Goal: Information Seeking & Learning: Learn about a topic

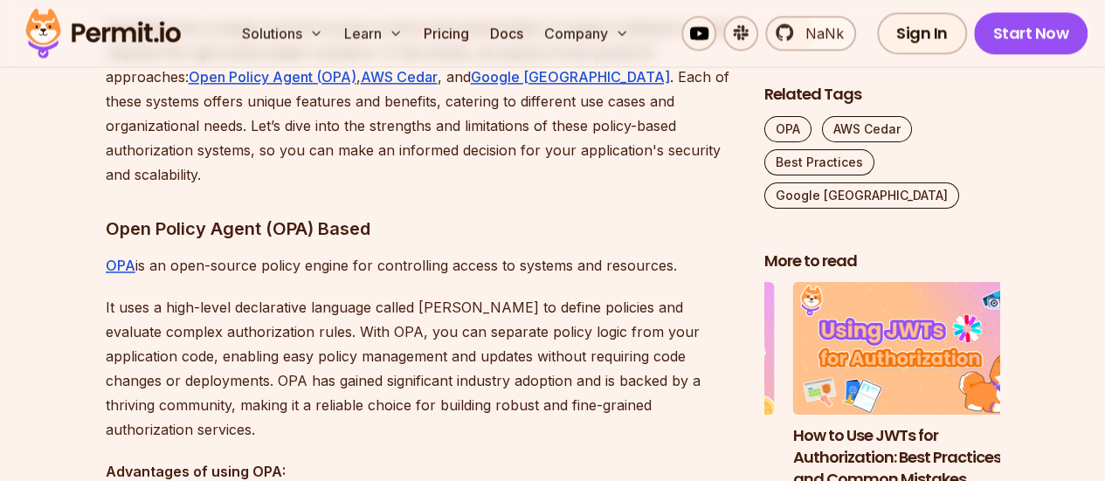
scroll to position [1136, 0]
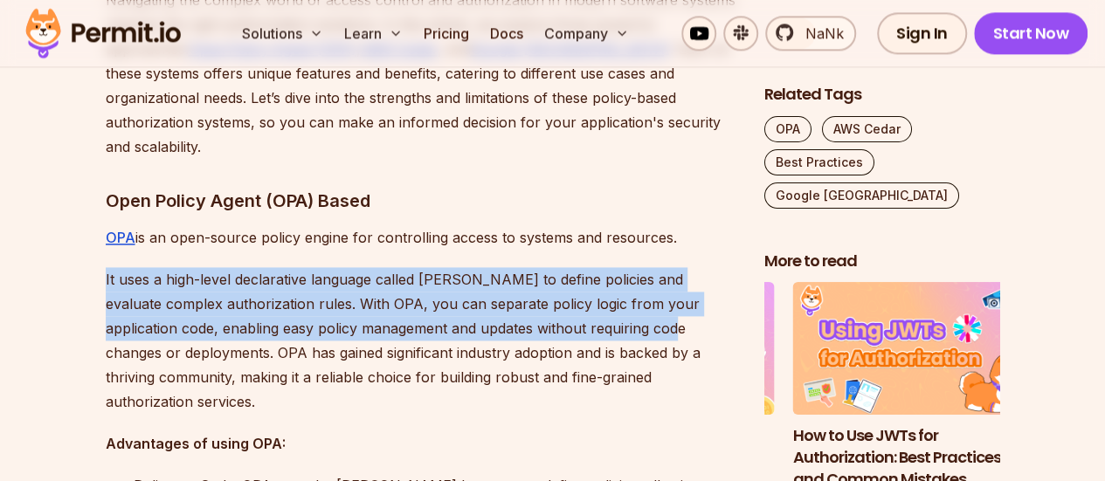
drag, startPoint x: 105, startPoint y: 254, endPoint x: 669, endPoint y: 304, distance: 566.6
click at [669, 304] on p "It uses a high-level declarative language called [PERSON_NAME] to define polici…" at bounding box center [421, 340] width 631 height 147
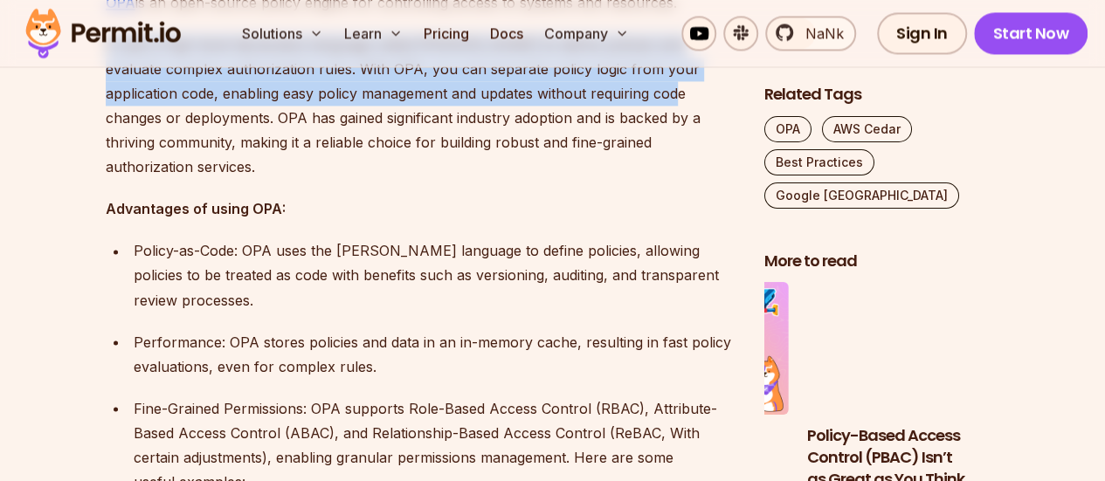
scroll to position [1398, 0]
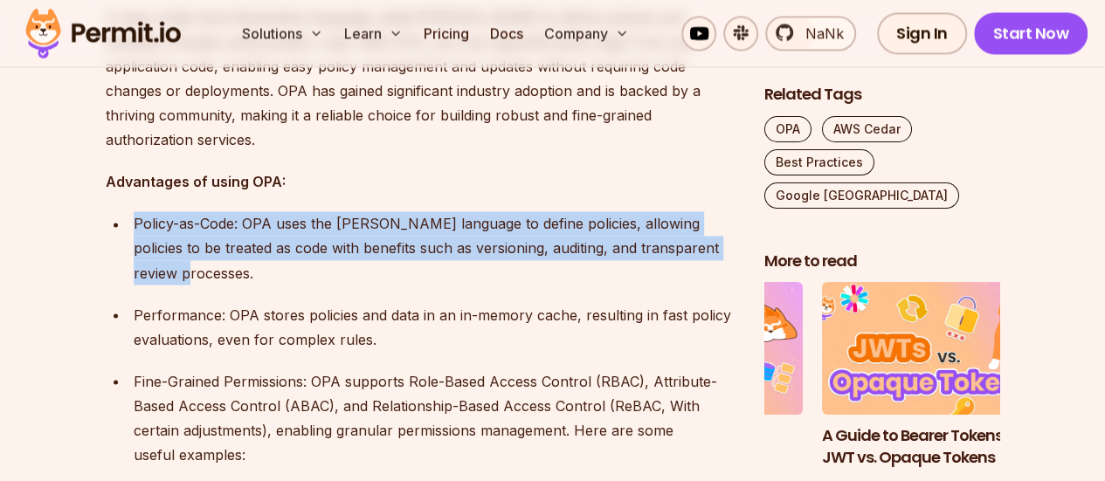
drag, startPoint x: 114, startPoint y: 200, endPoint x: 302, endPoint y: 258, distance: 197.3
click at [281, 252] on ul "Policy-as-Code: OPA uses the [PERSON_NAME] language to define policies, allowin…" at bounding box center [421, 373] width 631 height 325
click at [308, 256] on p "Policy-as-Code: OPA uses the [PERSON_NAME] language to define policies, allowin…" at bounding box center [435, 247] width 603 height 73
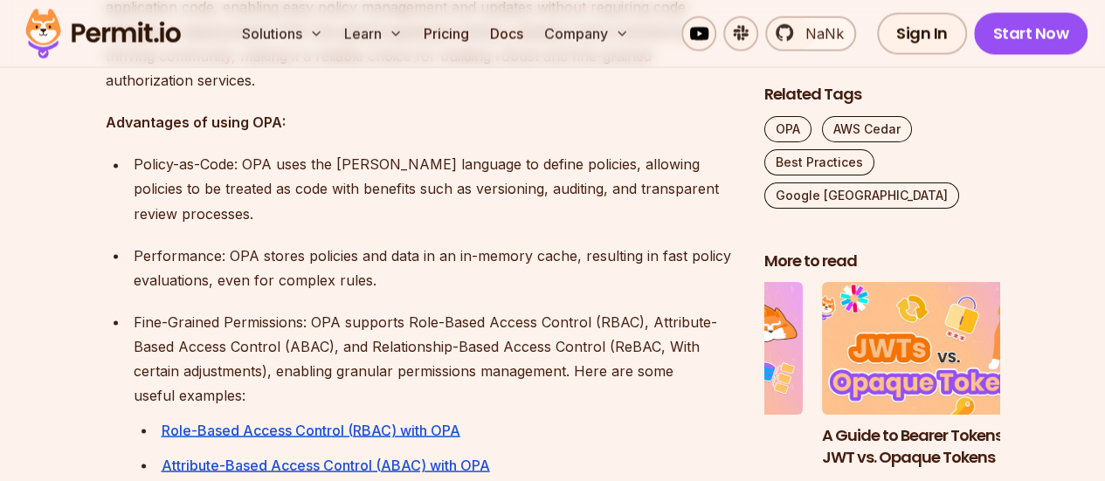
scroll to position [1485, 0]
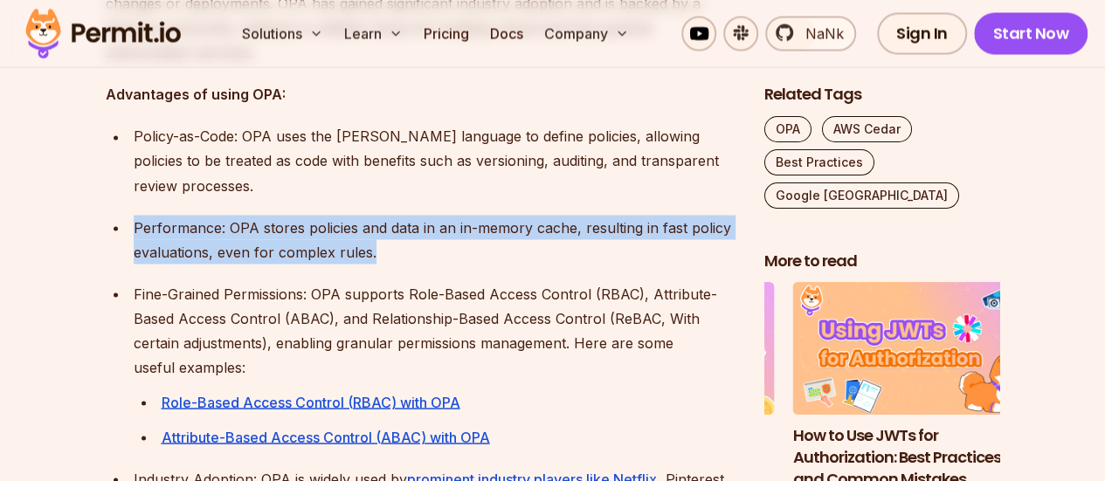
drag, startPoint x: 335, startPoint y: 225, endPoint x: 42, endPoint y: 197, distance: 294.9
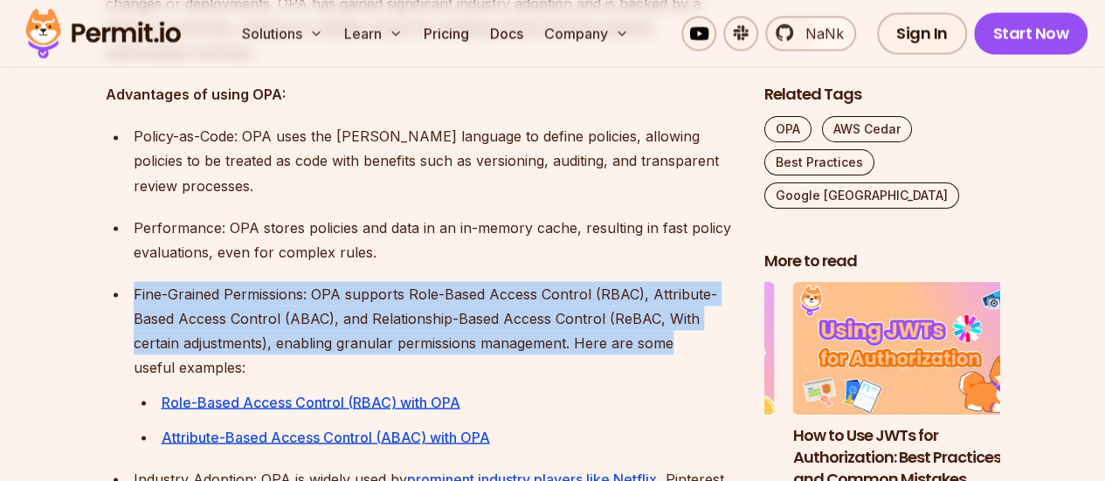
drag, startPoint x: 120, startPoint y: 272, endPoint x: 686, endPoint y: 308, distance: 567.3
click at [720, 308] on li "Fine-Grained Permissions: OPA supports Role-Based Access Control (RBAC), Attrib…" at bounding box center [432, 365] width 608 height 168
click at [317, 296] on p "Fine-Grained Permissions: OPA supports Role-Based Access Control (RBAC), Attrib…" at bounding box center [435, 330] width 603 height 98
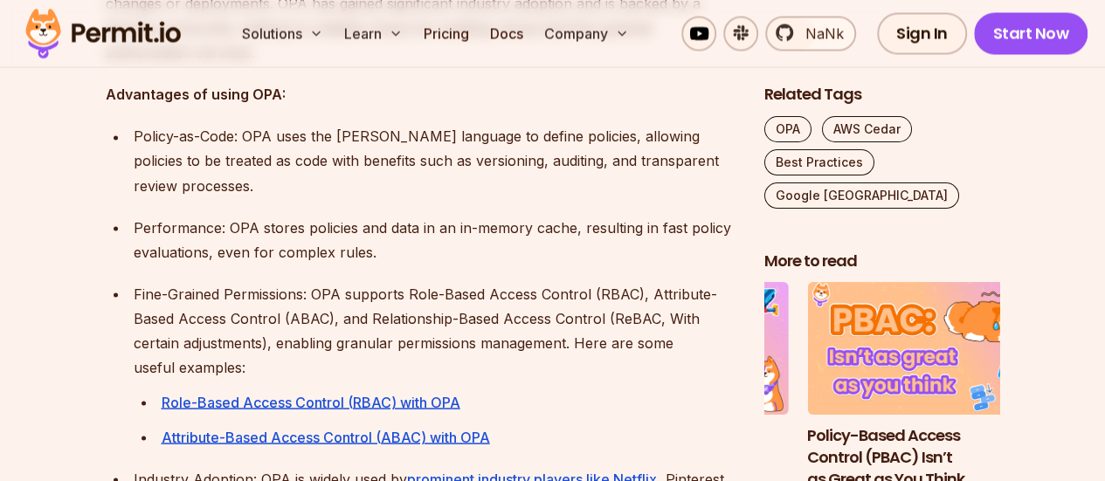
drag, startPoint x: 270, startPoint y: 337, endPoint x: 120, endPoint y: 287, distance: 158.6
click at [121, 287] on ul "Policy-as-Code: OPA uses the [PERSON_NAME] language to define policies, allowin…" at bounding box center [421, 286] width 631 height 325
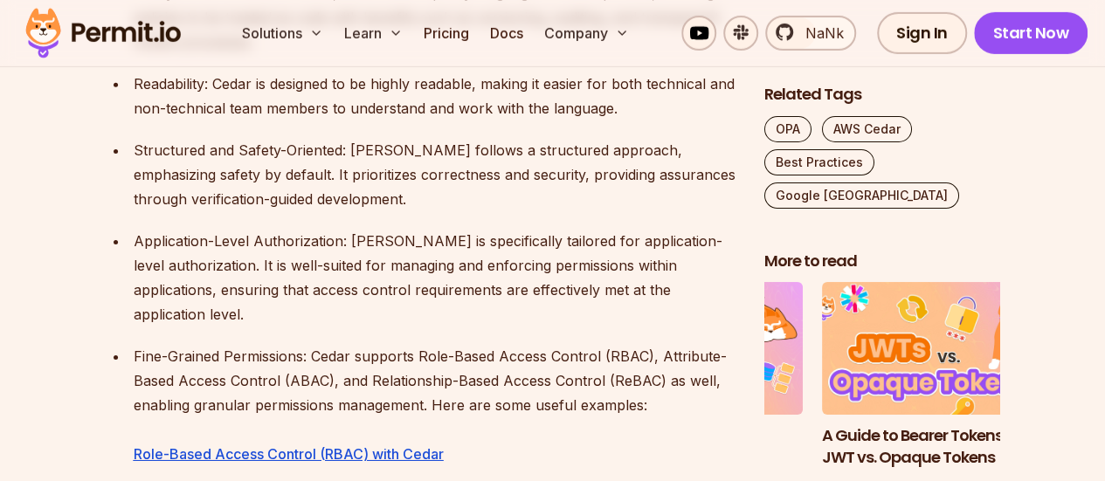
scroll to position [2796, 0]
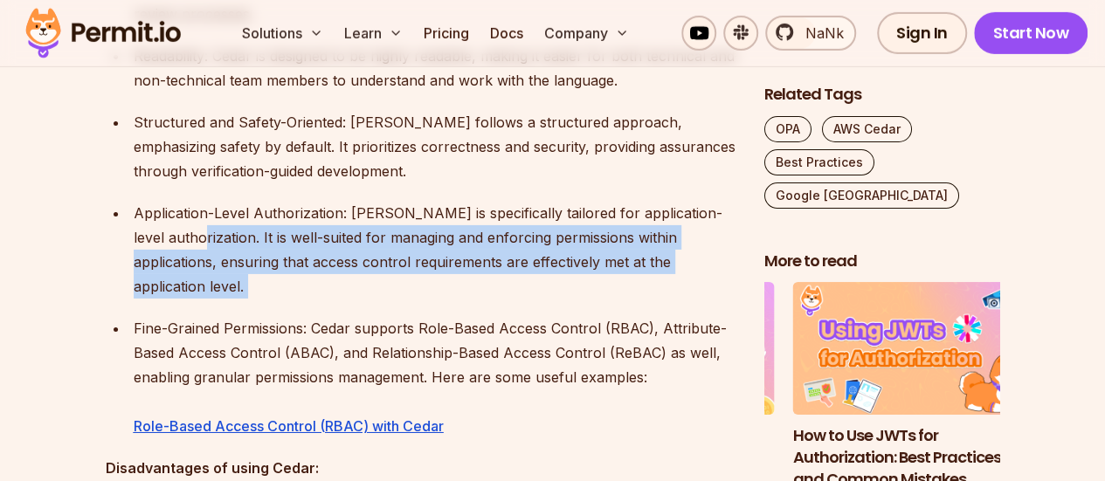
drag, startPoint x: 219, startPoint y: 219, endPoint x: 631, endPoint y: 254, distance: 413.0
click at [631, 254] on ul "Policy-as-Code: Same as OPA, Cedar uses a policy language to define policies, a…" at bounding box center [421, 196] width 631 height 486
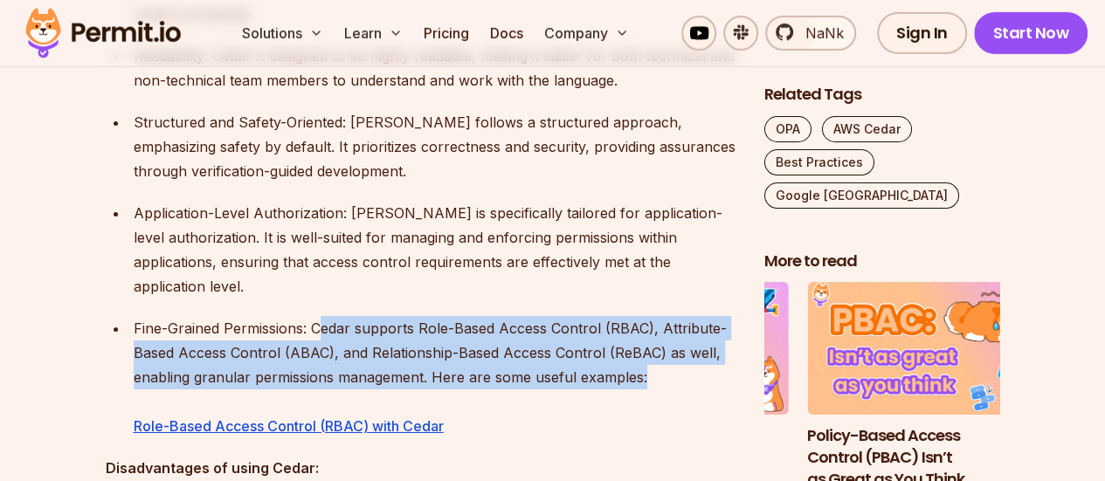
drag, startPoint x: 322, startPoint y: 280, endPoint x: 696, endPoint y: 342, distance: 379.9
click at [696, 342] on p "Fine-Grained Permissions: Cedar supports Role-Based Access Control (RBAC), Attr…" at bounding box center [435, 377] width 603 height 122
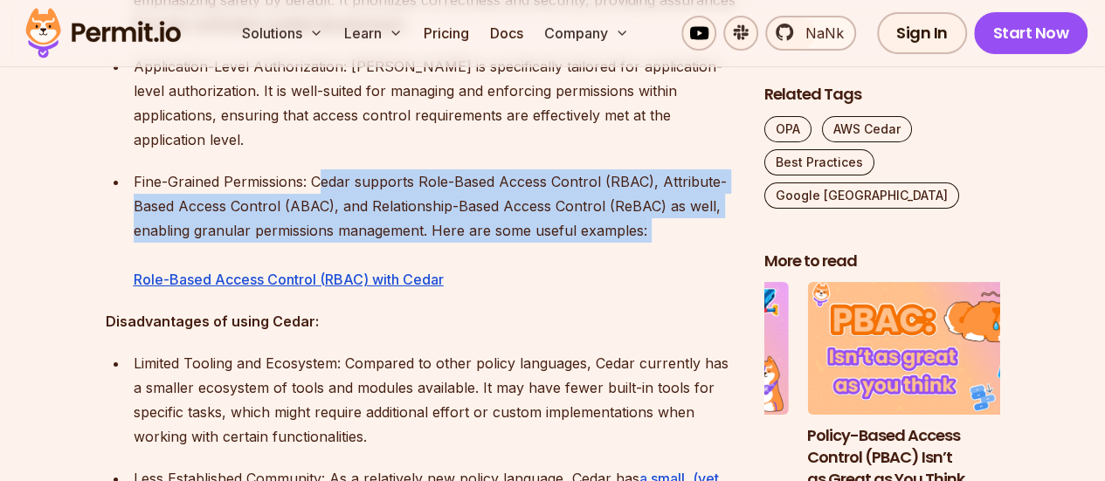
scroll to position [2970, 0]
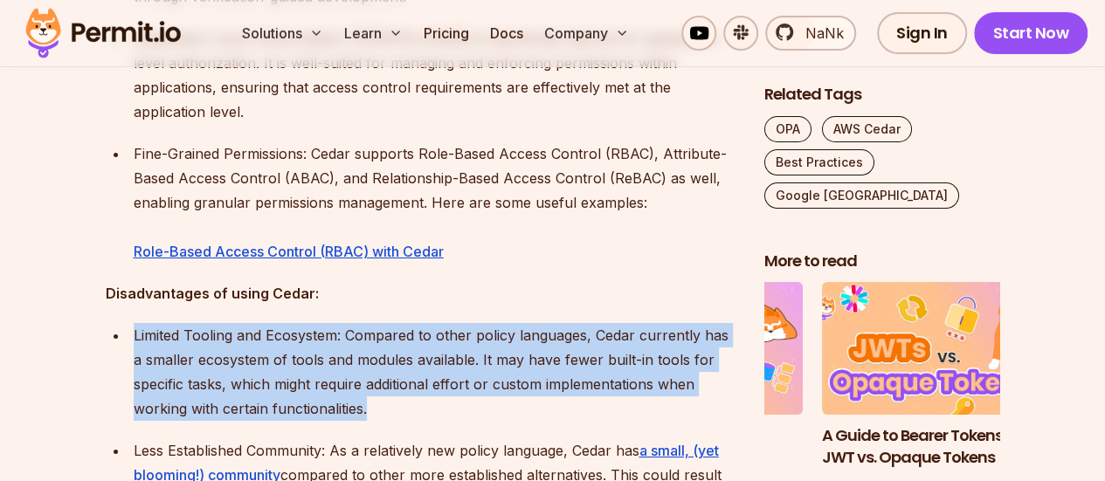
drag, startPoint x: 128, startPoint y: 287, endPoint x: 549, endPoint y: 360, distance: 426.4
click at [557, 361] on li "Limited Tooling and Ecosystem: Compared to other policy languages, Cedar curren…" at bounding box center [432, 372] width 608 height 98
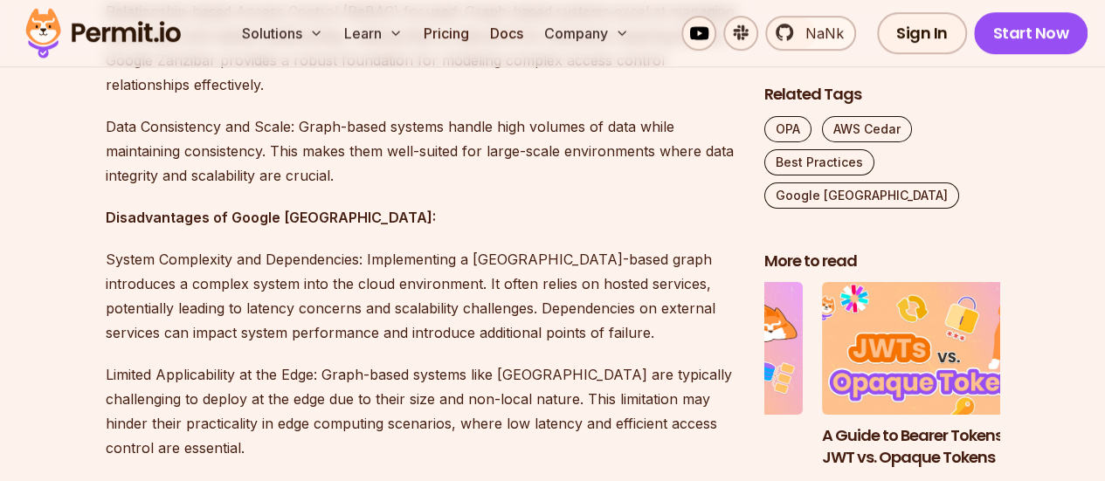
scroll to position [3757, 0]
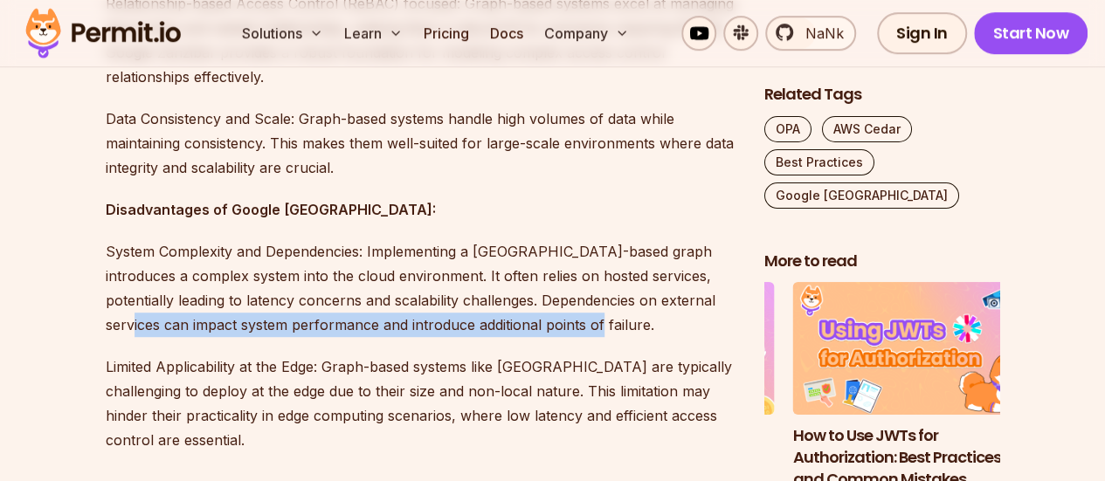
drag, startPoint x: 584, startPoint y: 273, endPoint x: 72, endPoint y: 269, distance: 512.0
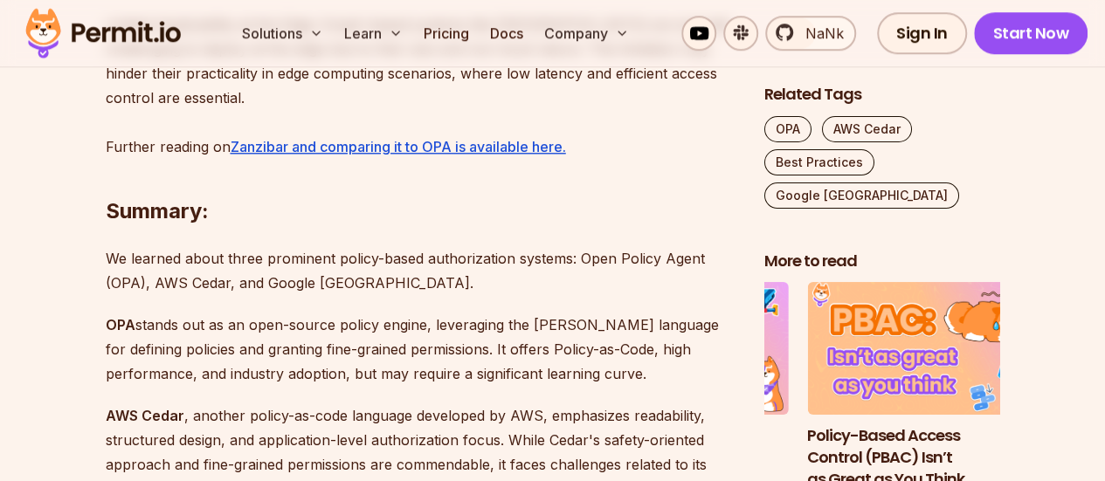
scroll to position [4106, 0]
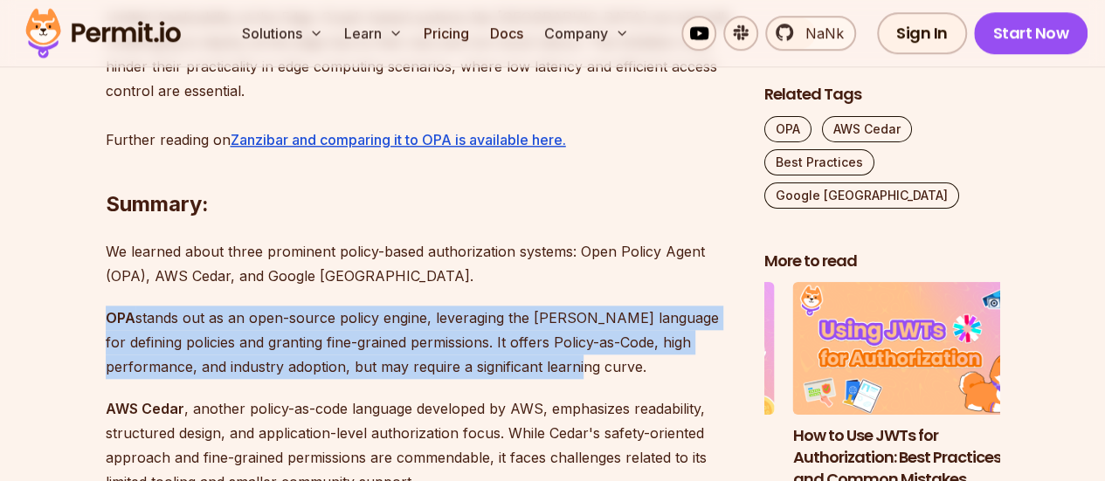
drag, startPoint x: 102, startPoint y: 272, endPoint x: 549, endPoint y: 318, distance: 448.8
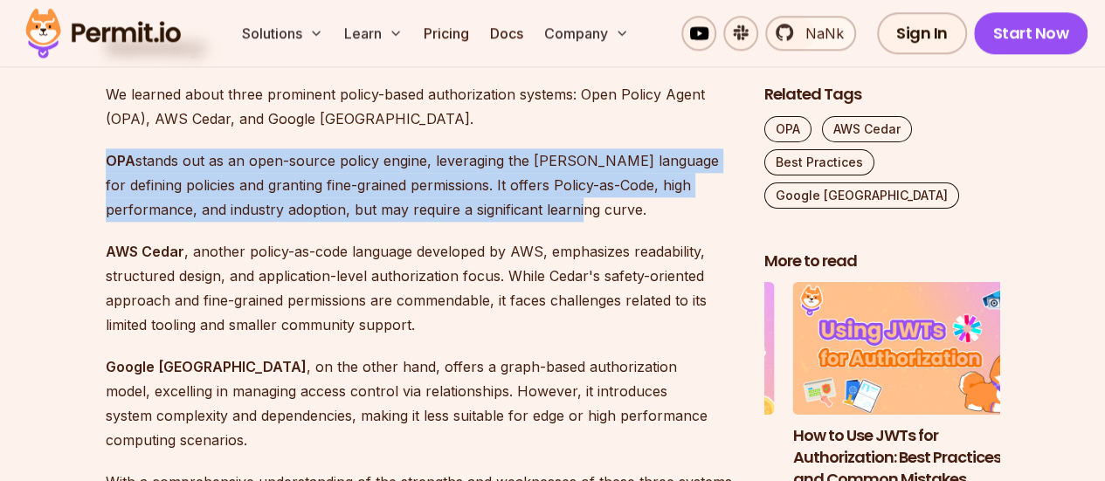
scroll to position [4281, 0]
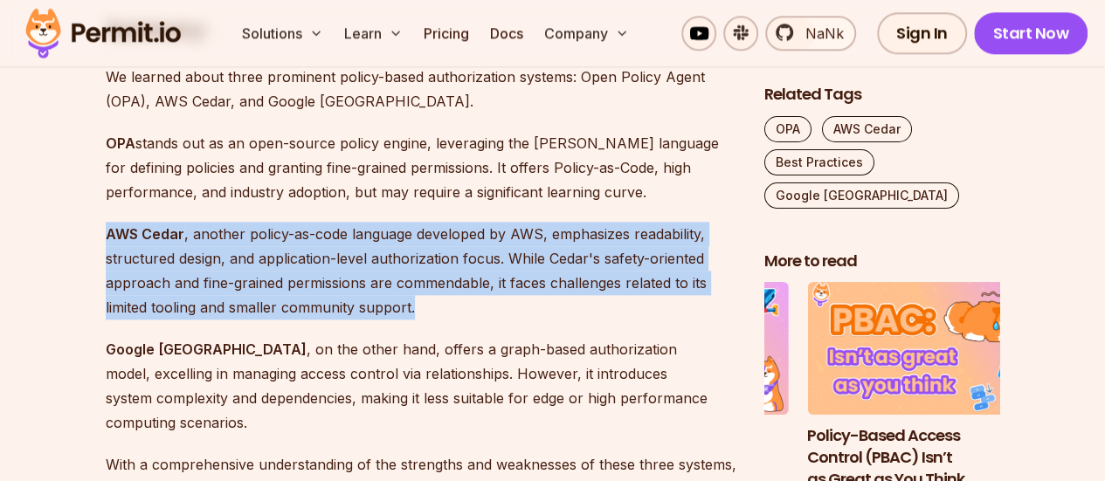
drag, startPoint x: 419, startPoint y: 247, endPoint x: 73, endPoint y: 188, distance: 351.0
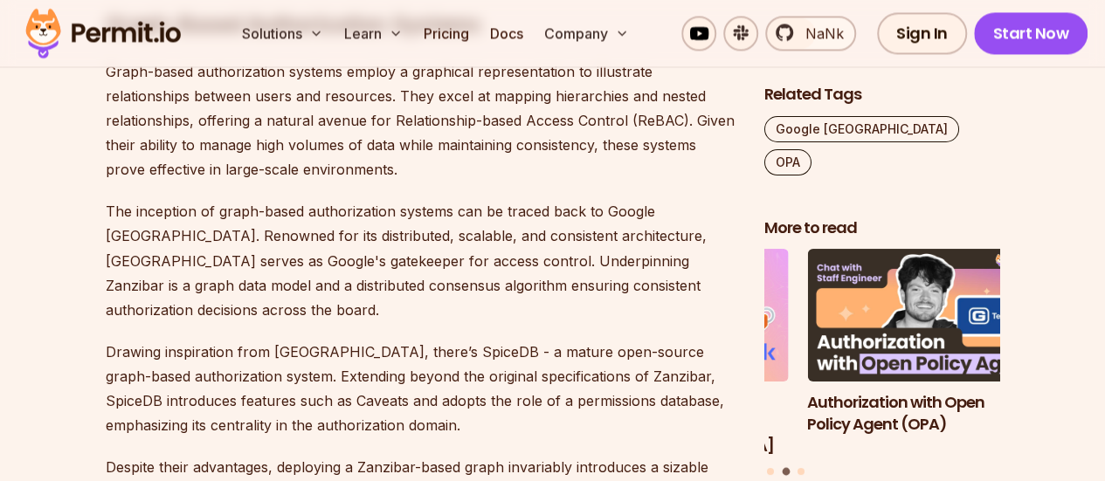
scroll to position [1420, 0]
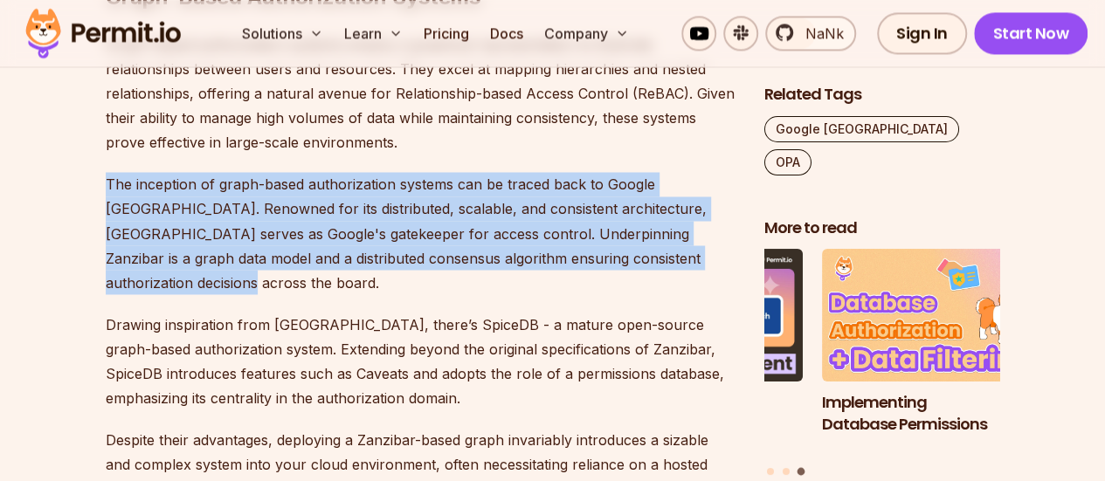
drag, startPoint x: 107, startPoint y: 180, endPoint x: 729, endPoint y: 255, distance: 627.4
click at [729, 255] on p "The inception of graph-based authorization systems can be traced back to Google…" at bounding box center [421, 233] width 631 height 122
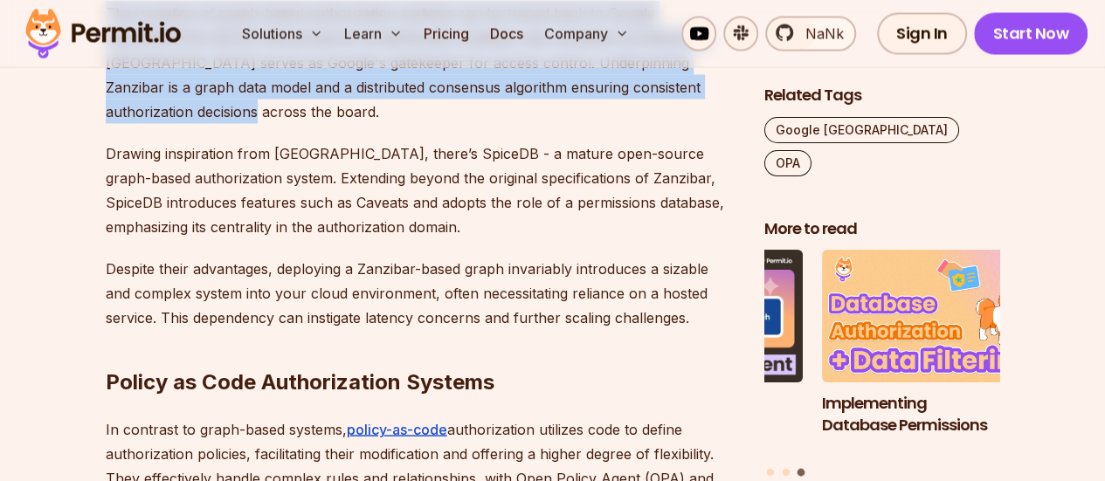
scroll to position [1594, 0]
